Goal: Check status

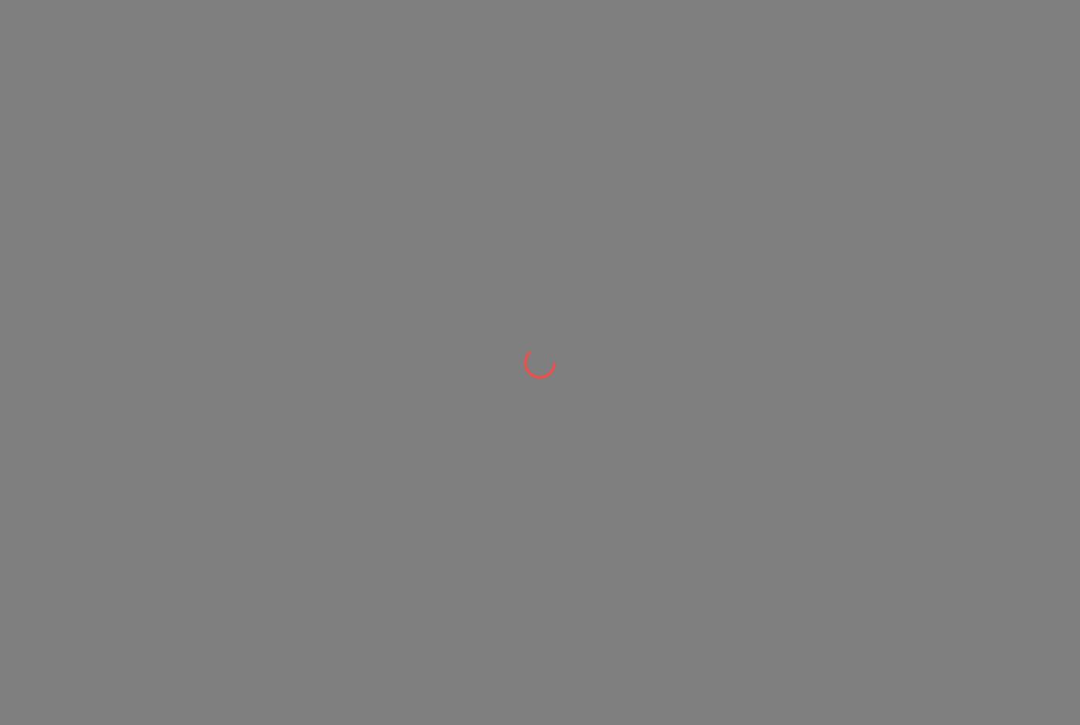
click at [263, 50] on div at bounding box center [540, 362] width 1080 height 725
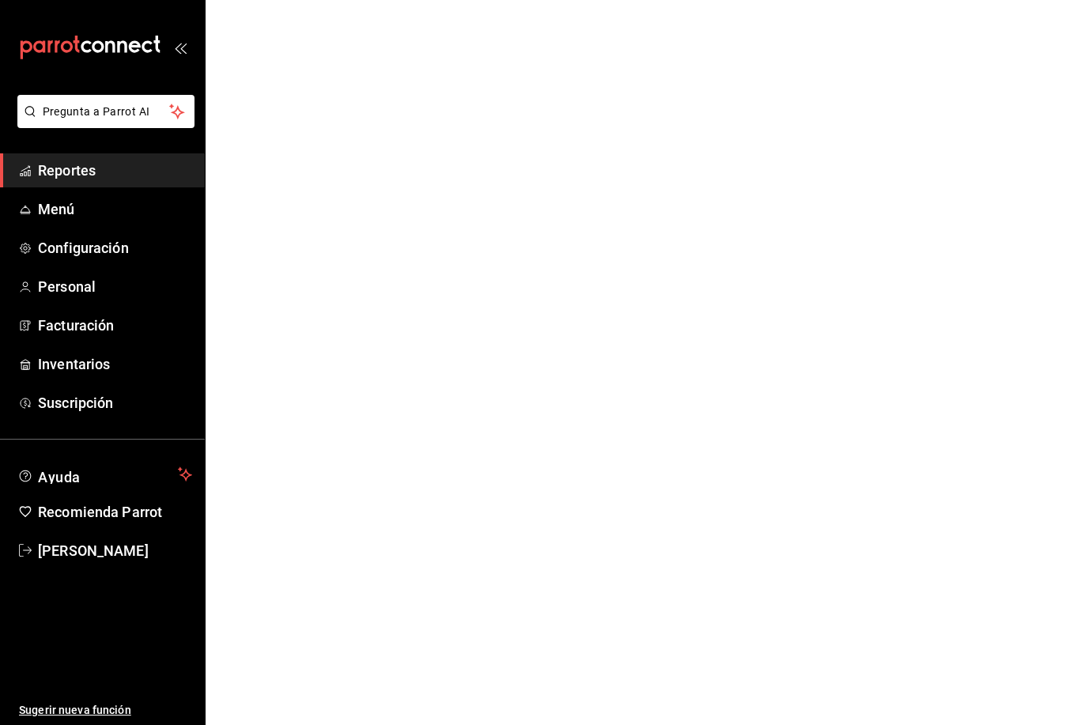
click at [266, 0] on html "Pregunta a Parrot AI Reportes Menú Configuración Personal Facturación Inventari…" at bounding box center [540, 0] width 1080 height 0
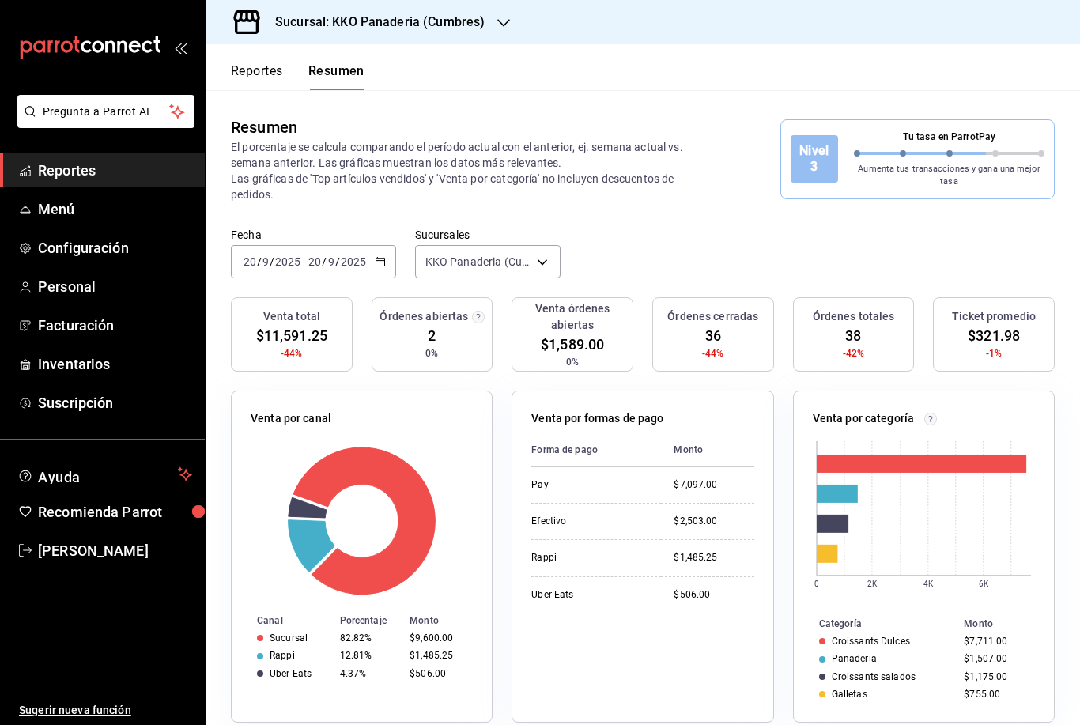
click at [256, 71] on button "Reportes" at bounding box center [257, 76] width 52 height 27
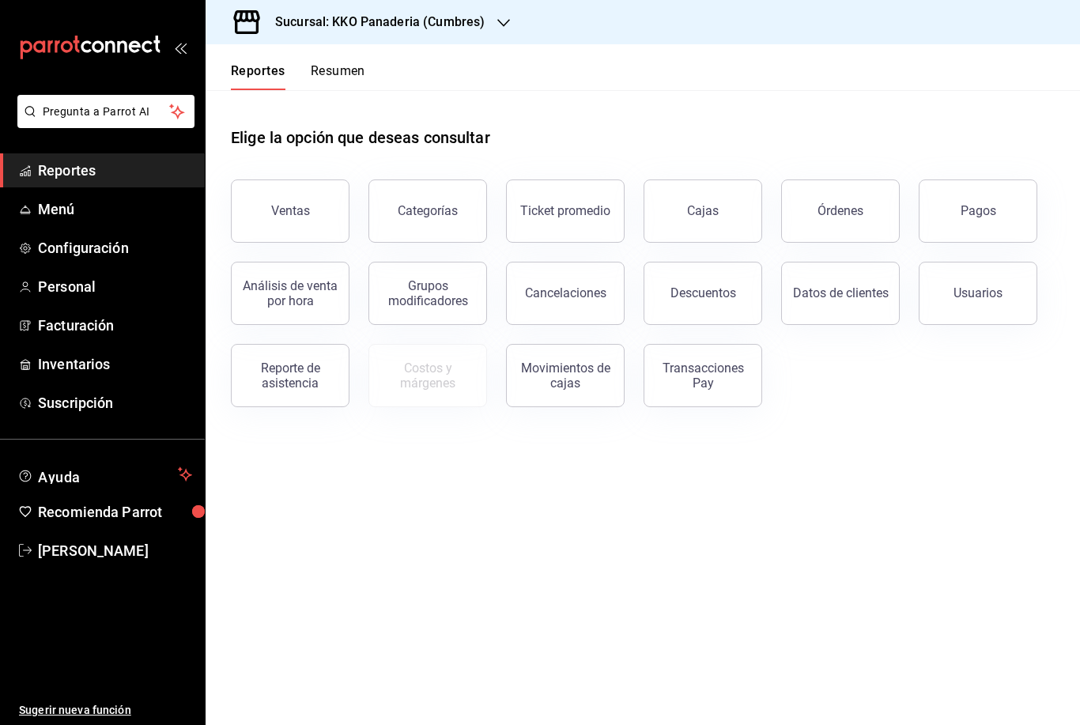
click at [335, 64] on button "Resumen" at bounding box center [338, 76] width 55 height 27
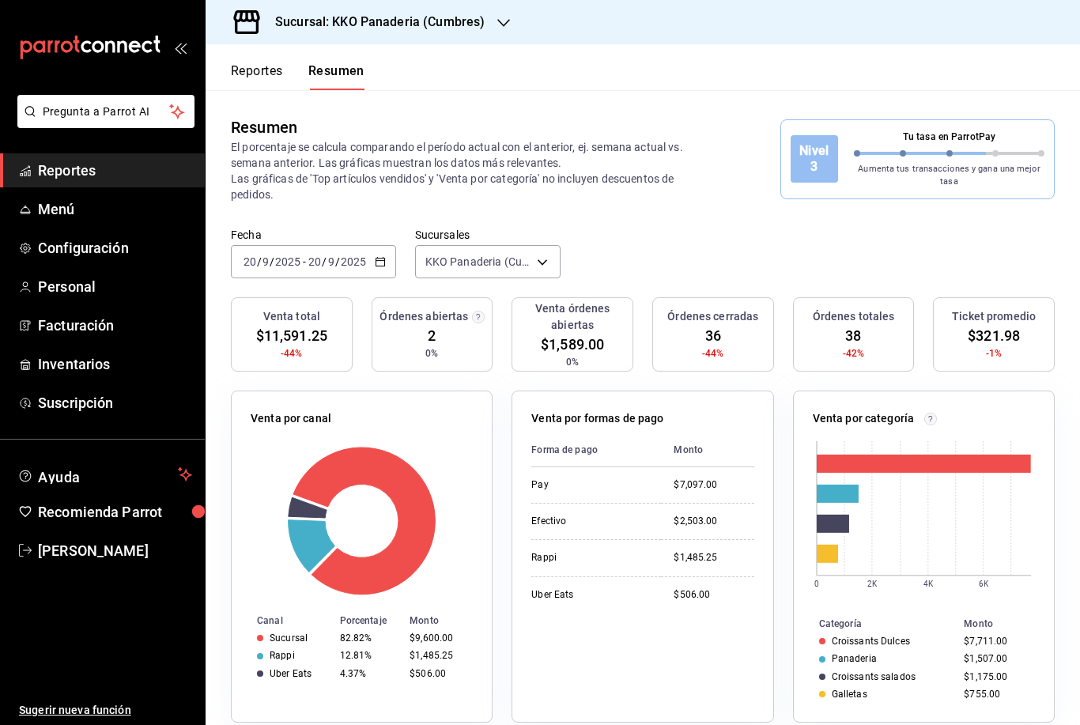
click at [255, 67] on button "Reportes" at bounding box center [257, 76] width 52 height 27
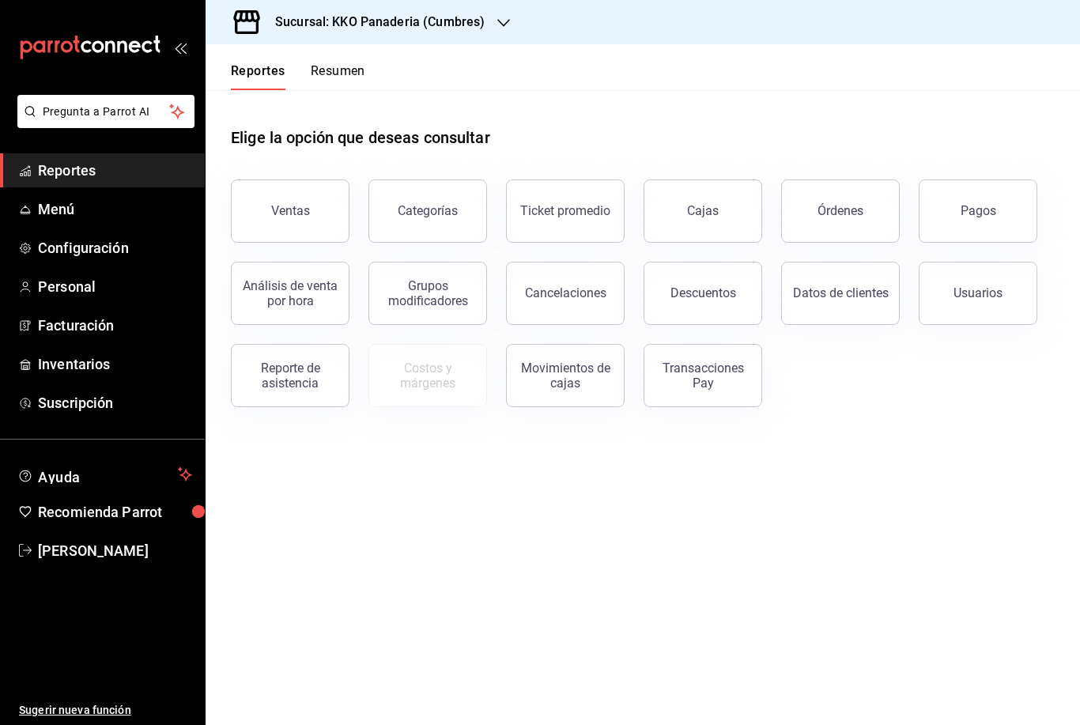
click at [332, 68] on button "Resumen" at bounding box center [338, 76] width 55 height 27
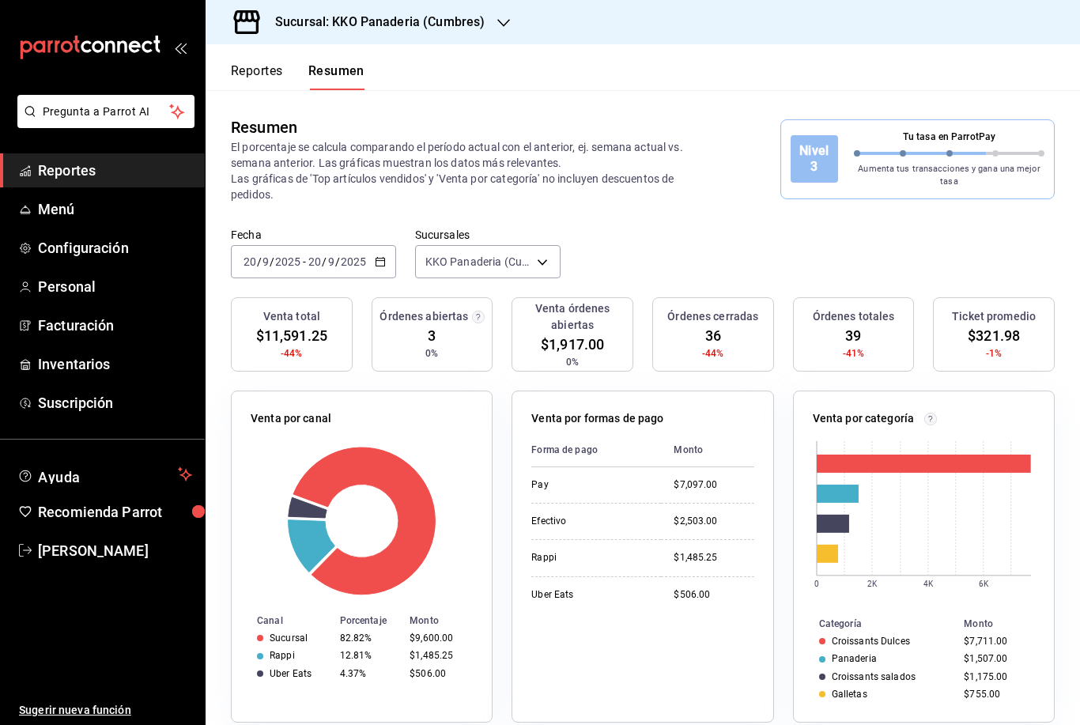
click at [262, 65] on button "Reportes" at bounding box center [257, 76] width 52 height 27
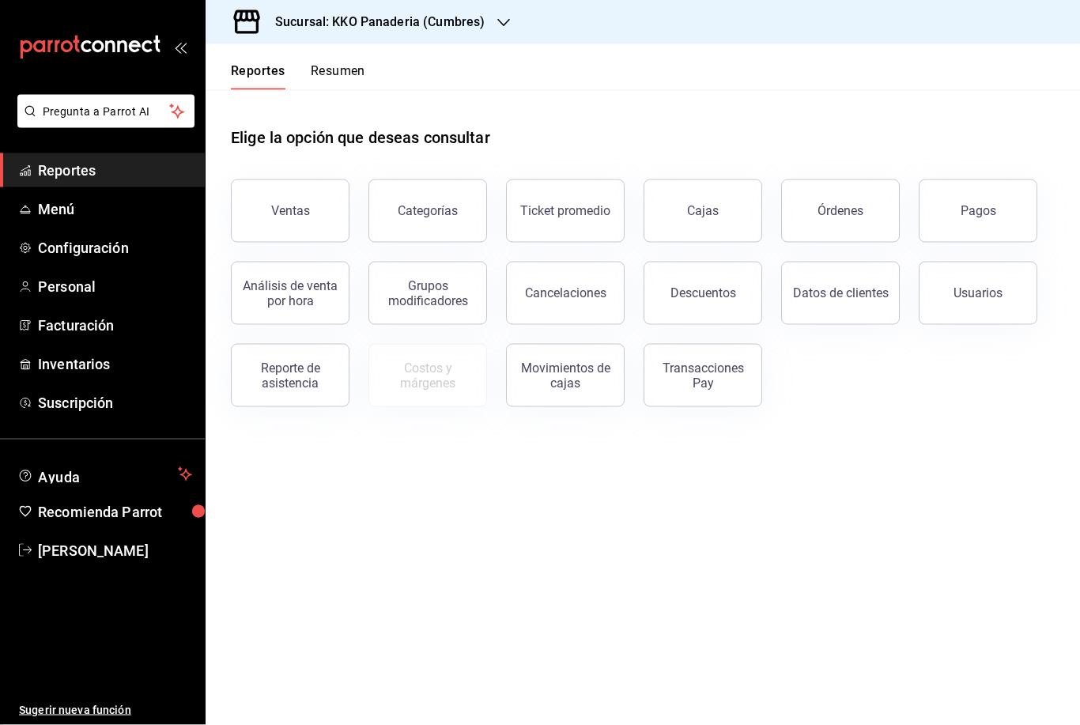
scroll to position [7, 0]
click at [823, 188] on button "Órdenes" at bounding box center [840, 210] width 119 height 63
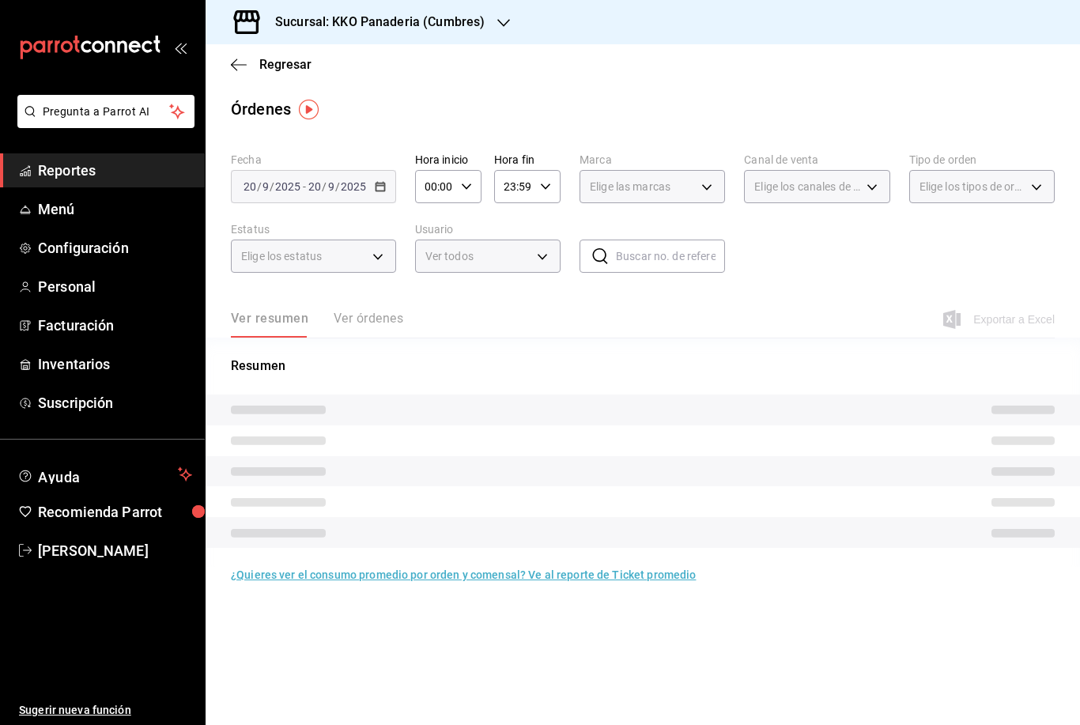
click at [392, 313] on button "Ver órdenes" at bounding box center [369, 324] width 70 height 27
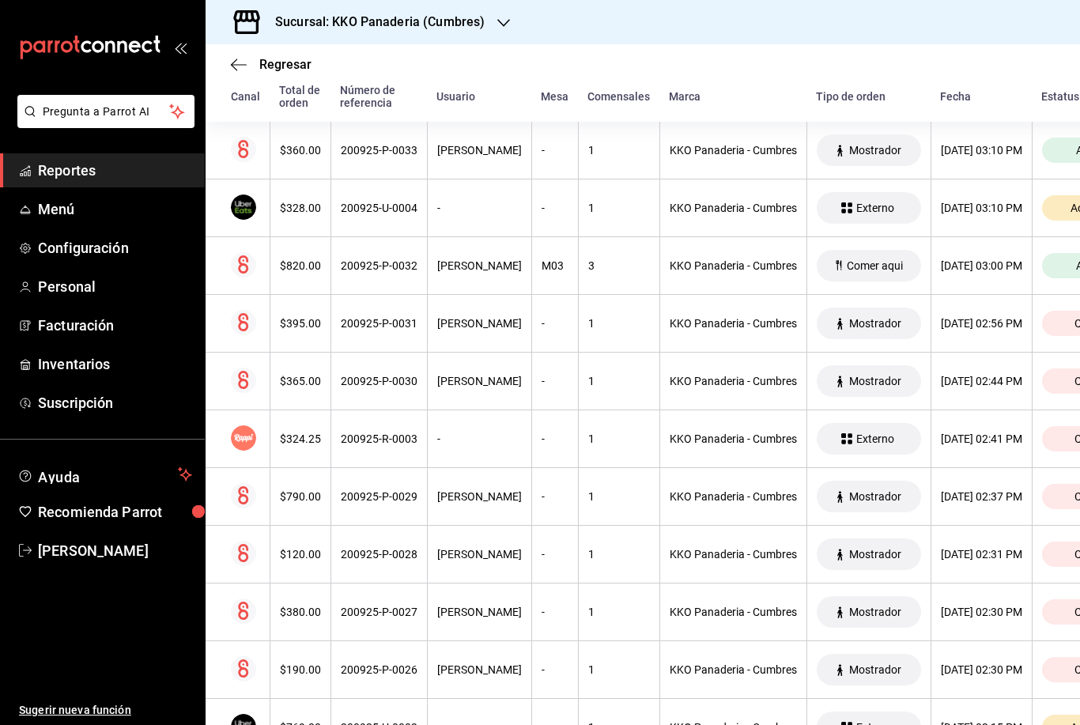
scroll to position [268, 0]
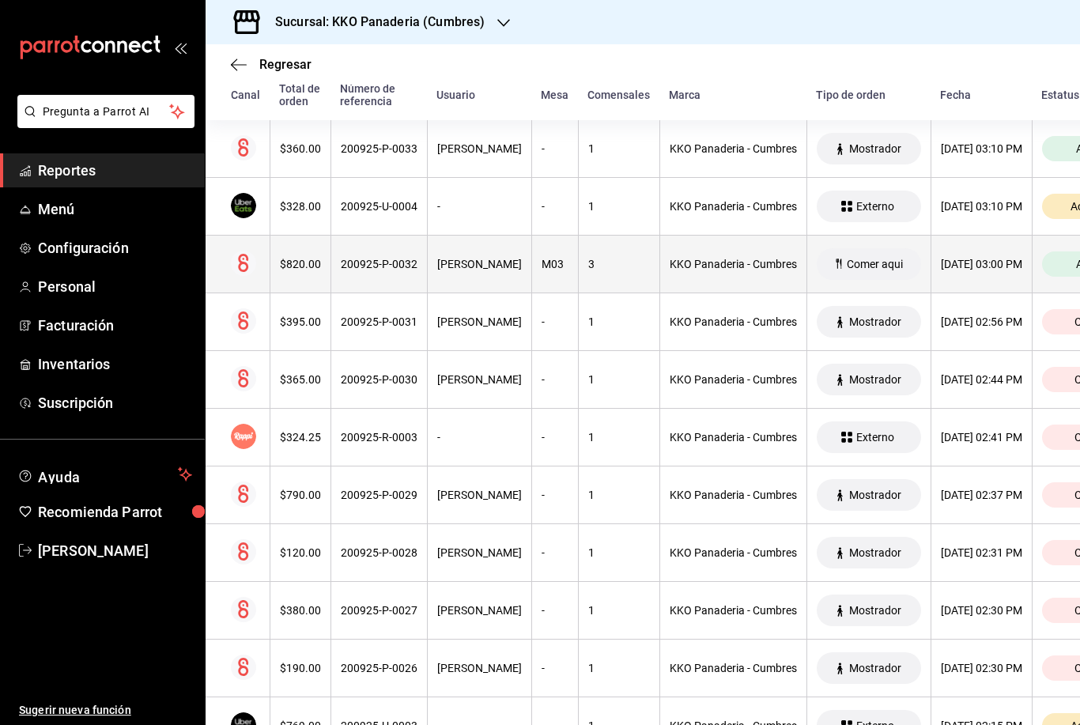
click at [542, 265] on div "M03" at bounding box center [555, 264] width 27 height 13
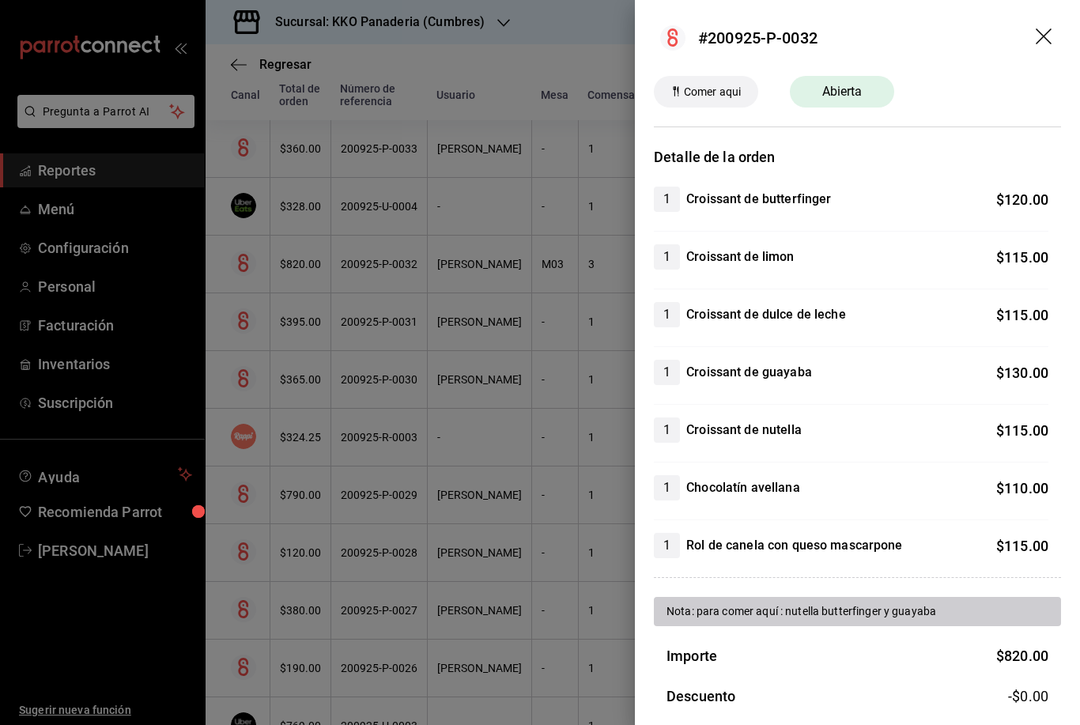
click at [165, 629] on div at bounding box center [540, 362] width 1080 height 725
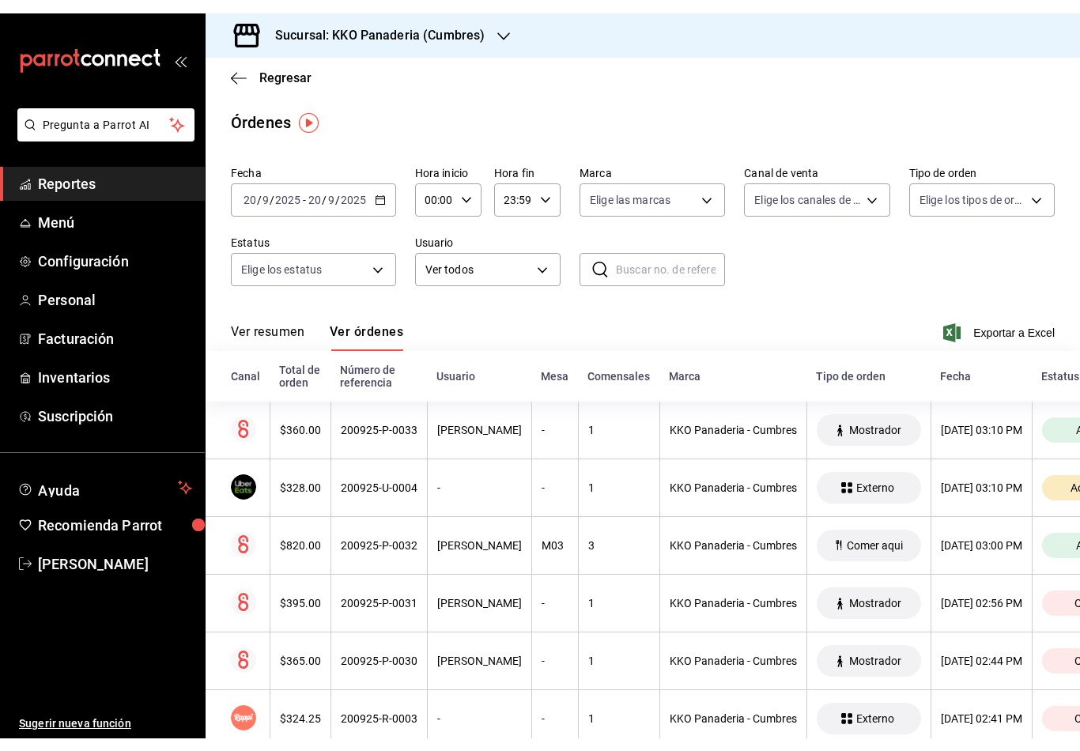
scroll to position [0, 0]
